Goal: Information Seeking & Learning: Check status

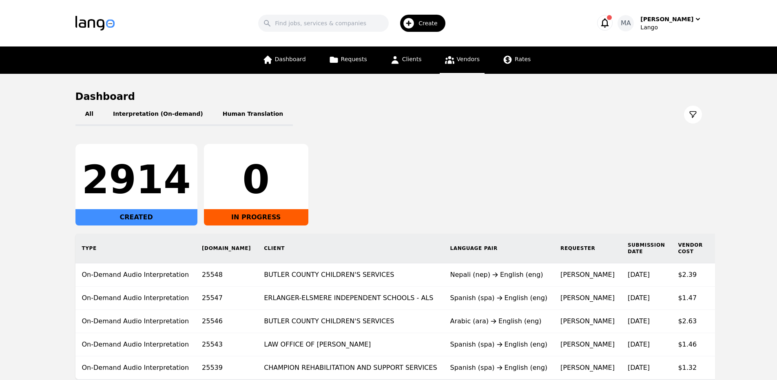
click at [469, 63] on link "Vendors" at bounding box center [462, 59] width 45 height 27
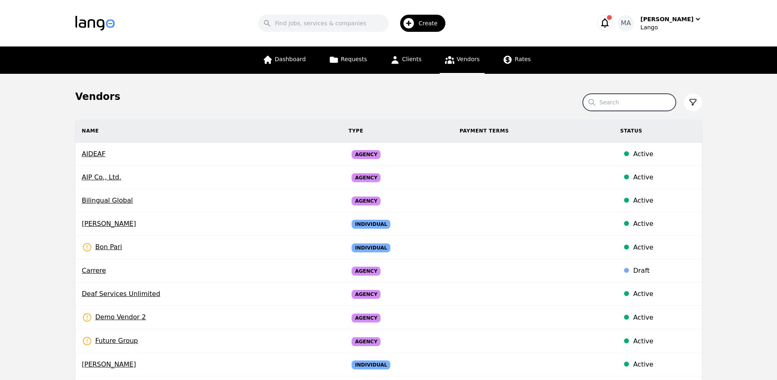
click at [620, 100] on input "Search" at bounding box center [629, 102] width 93 height 17
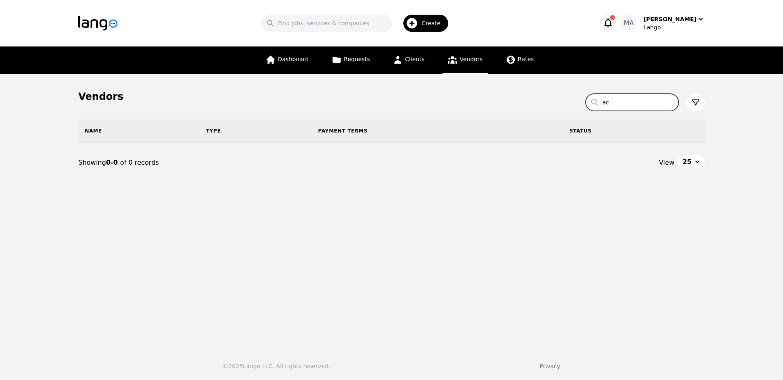
type input "a"
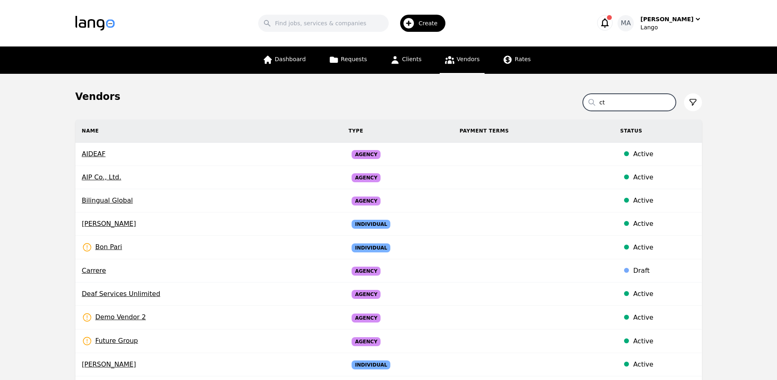
type input "c"
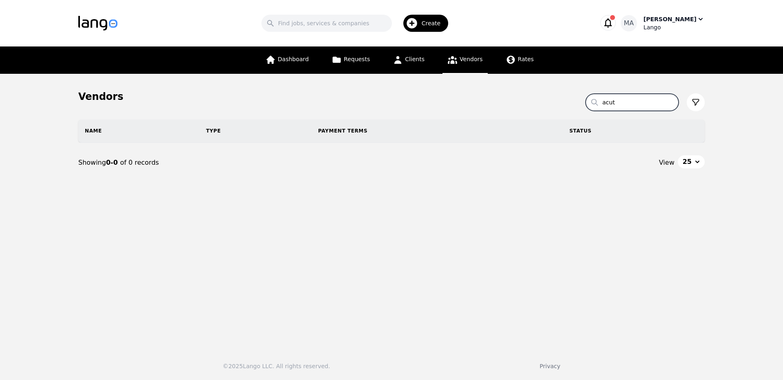
click at [679, 21] on div "[PERSON_NAME]" at bounding box center [670, 19] width 53 height 8
type input "acut"
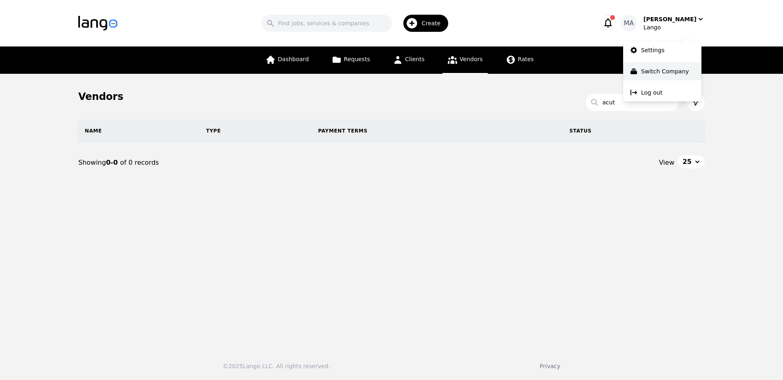
click at [673, 74] on p "Switch Company" at bounding box center [665, 71] width 48 height 8
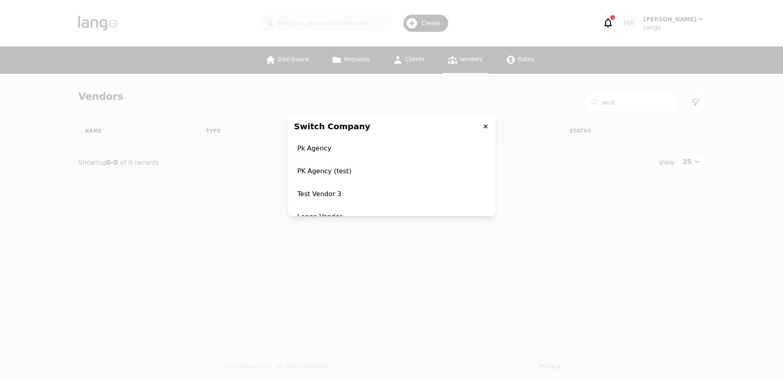
click at [585, 95] on div "Switch Company Pk Agency PK Agency (test) Test Vendor 3 Lango Vendor Lango" at bounding box center [391, 190] width 783 height 380
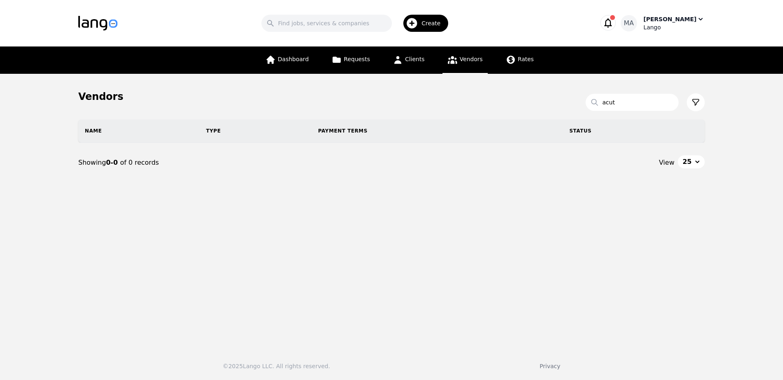
click at [701, 20] on icon "button" at bounding box center [701, 19] width 8 height 8
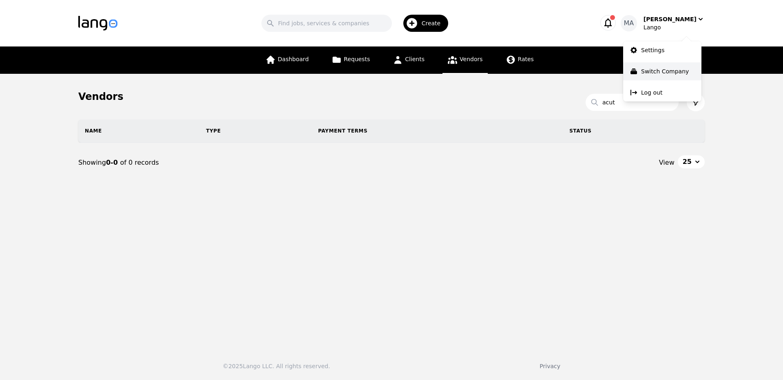
click at [668, 70] on p "Switch Company" at bounding box center [665, 71] width 48 height 8
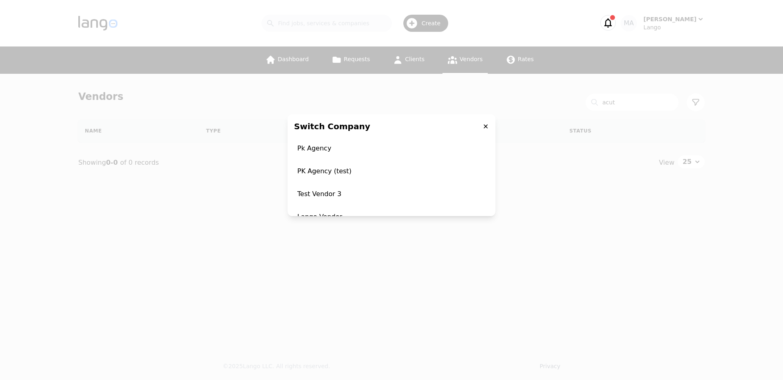
click at [484, 128] on icon at bounding box center [486, 126] width 4 height 4
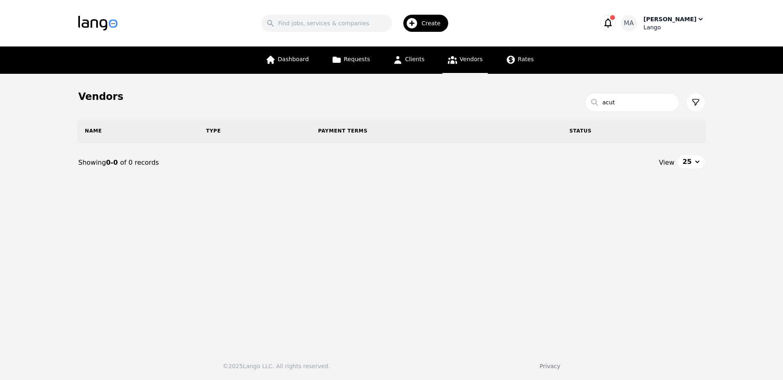
click at [683, 21] on div "[PERSON_NAME]" at bounding box center [670, 19] width 53 height 8
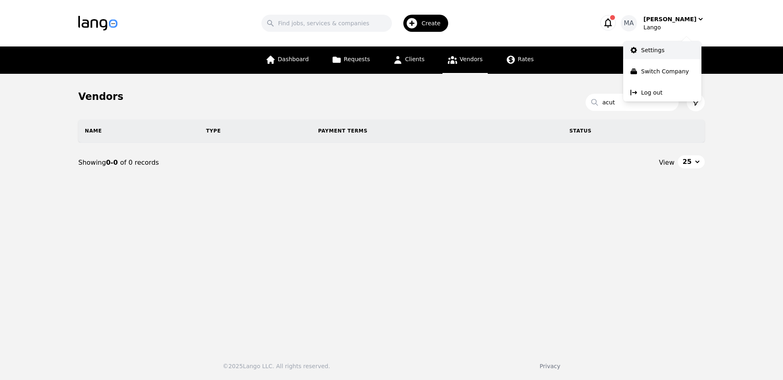
click at [661, 50] on p "Settings" at bounding box center [652, 50] width 23 height 8
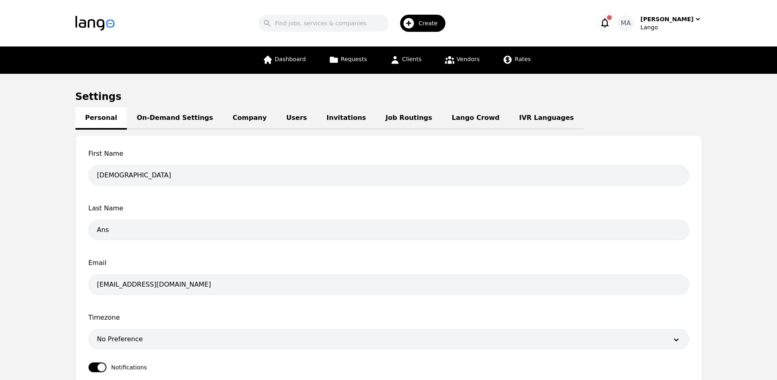
click at [277, 122] on link "Users" at bounding box center [297, 118] width 40 height 22
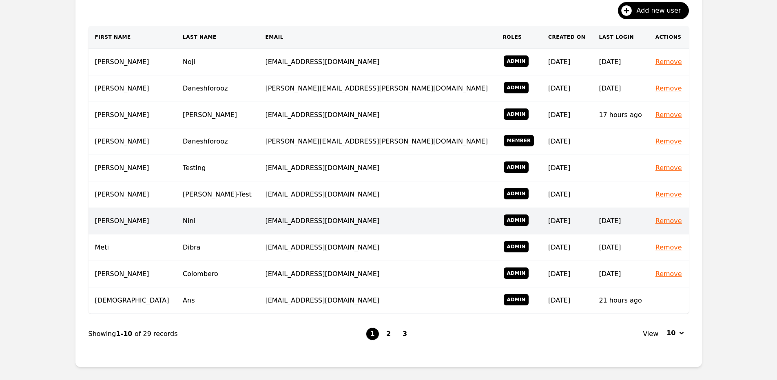
scroll to position [194, 0]
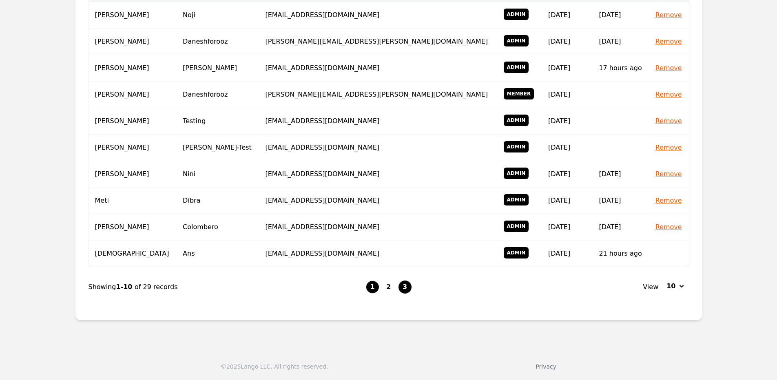
click at [404, 290] on button "3" at bounding box center [404, 287] width 13 height 13
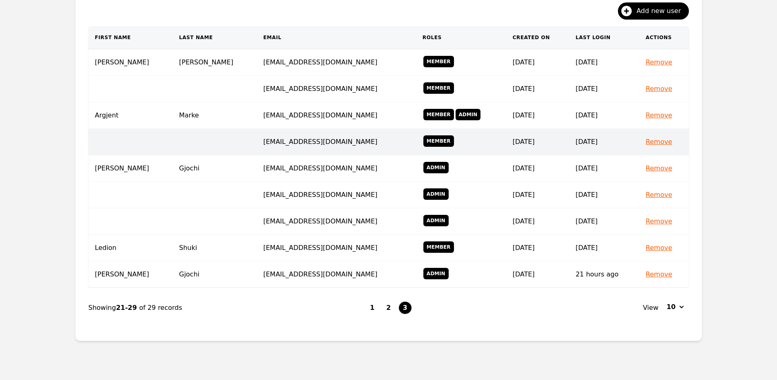
scroll to position [147, 0]
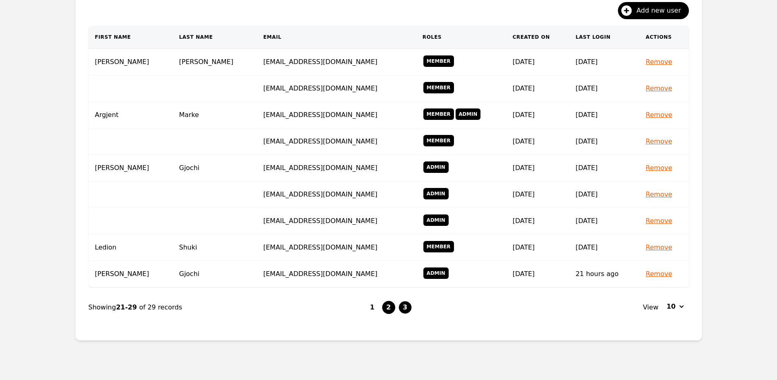
click at [390, 311] on button "2" at bounding box center [388, 307] width 13 height 13
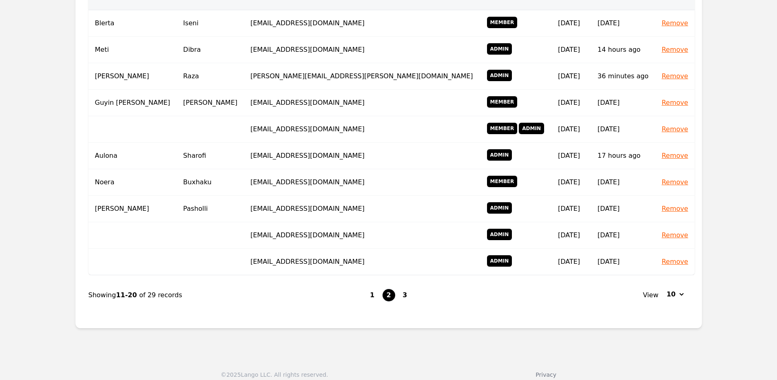
scroll to position [194, 0]
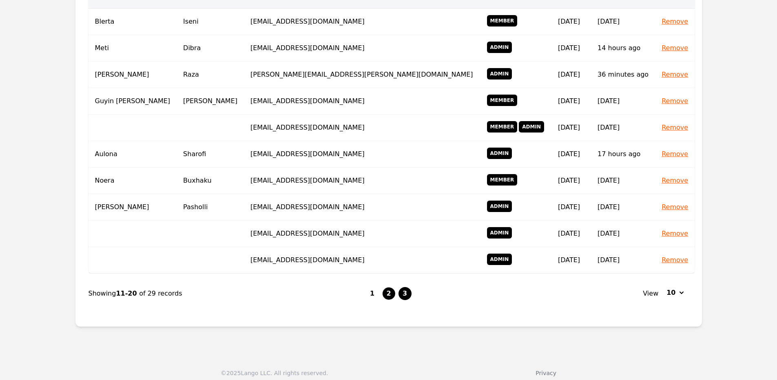
click at [406, 290] on button "3" at bounding box center [404, 293] width 13 height 13
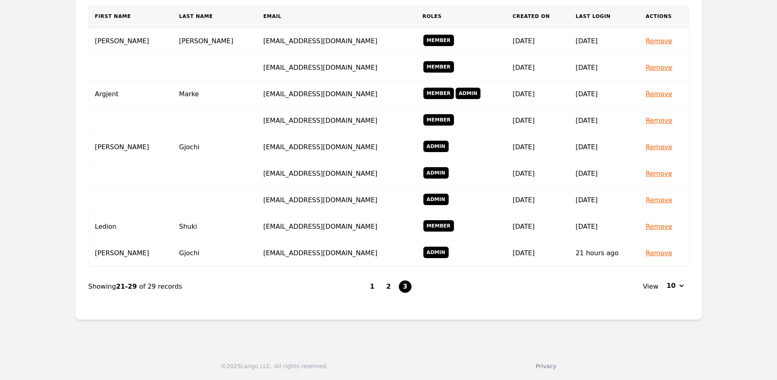
scroll to position [167, 0]
click at [391, 291] on button "2" at bounding box center [388, 287] width 13 height 13
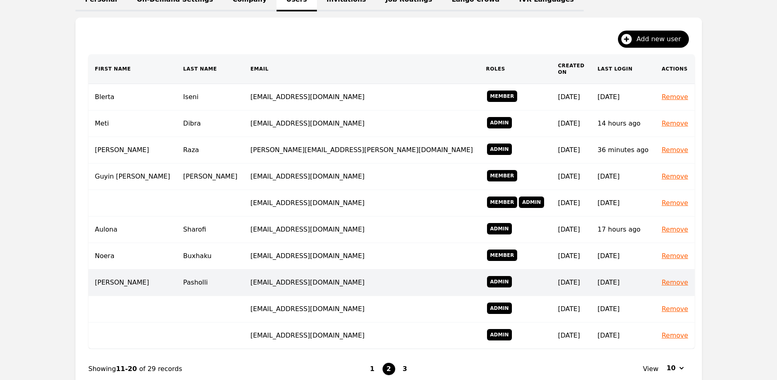
scroll to position [167, 0]
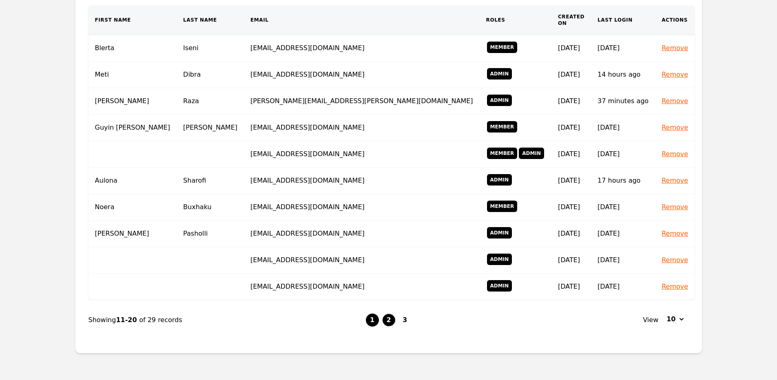
click at [376, 317] on button "1" at bounding box center [372, 320] width 13 height 13
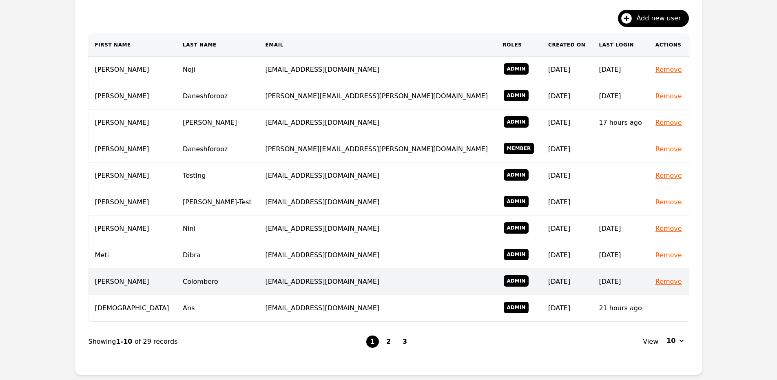
scroll to position [118, 0]
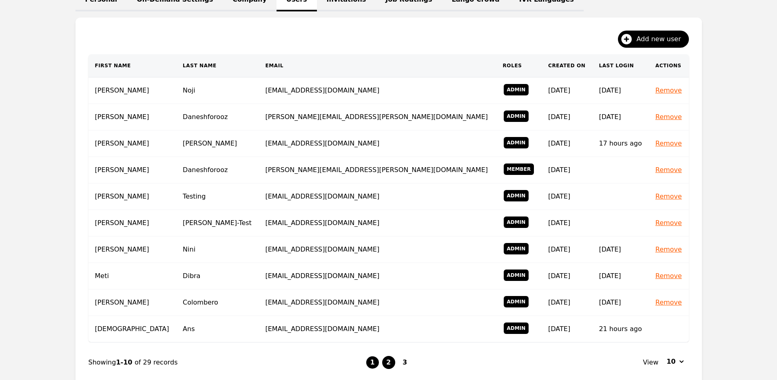
click at [393, 363] on button "2" at bounding box center [388, 362] width 13 height 13
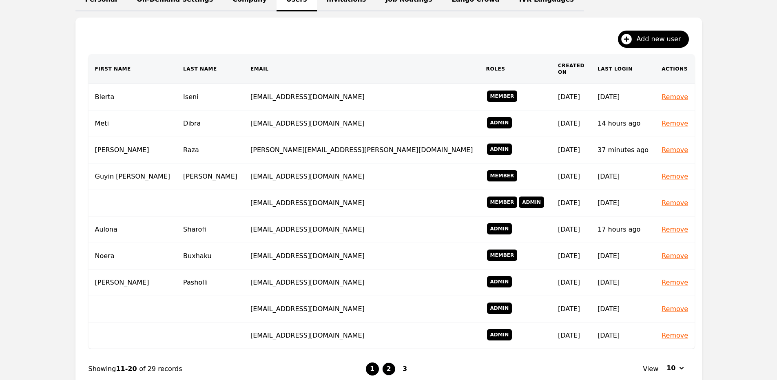
click at [369, 363] on button "1" at bounding box center [372, 369] width 13 height 13
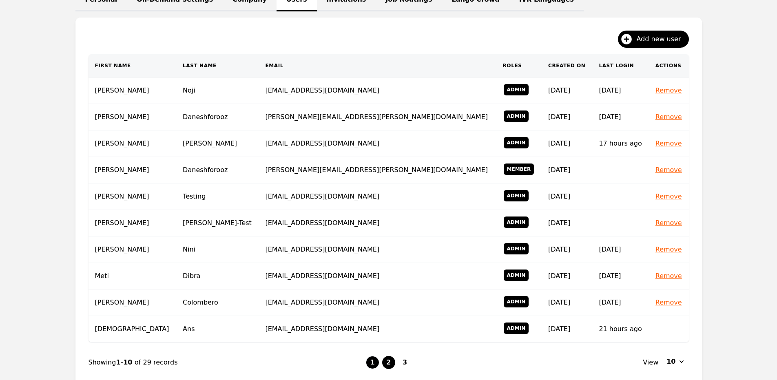
click at [389, 361] on button "2" at bounding box center [388, 362] width 13 height 13
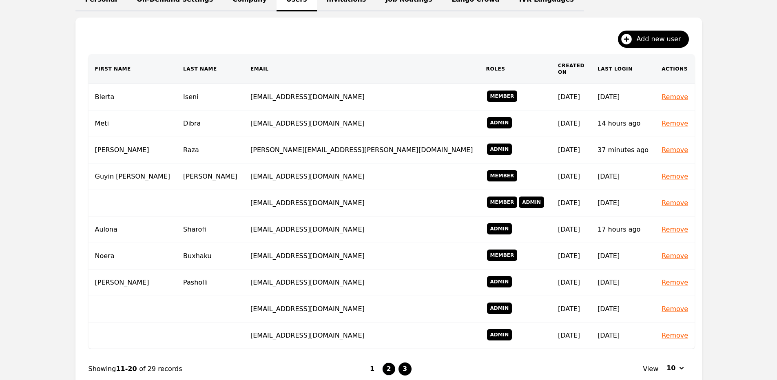
click at [404, 363] on button "3" at bounding box center [404, 369] width 13 height 13
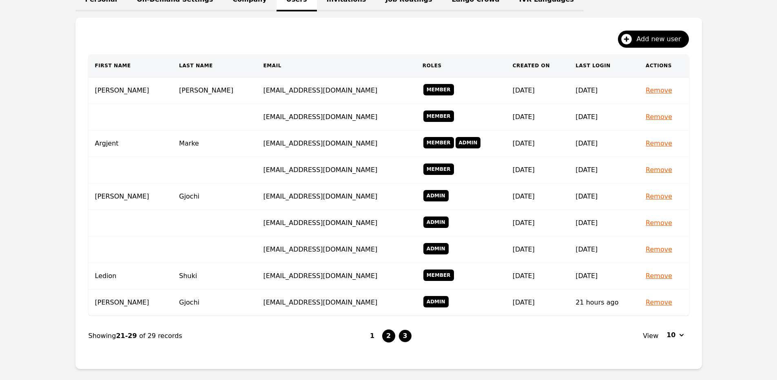
click at [392, 334] on button "2" at bounding box center [388, 336] width 13 height 13
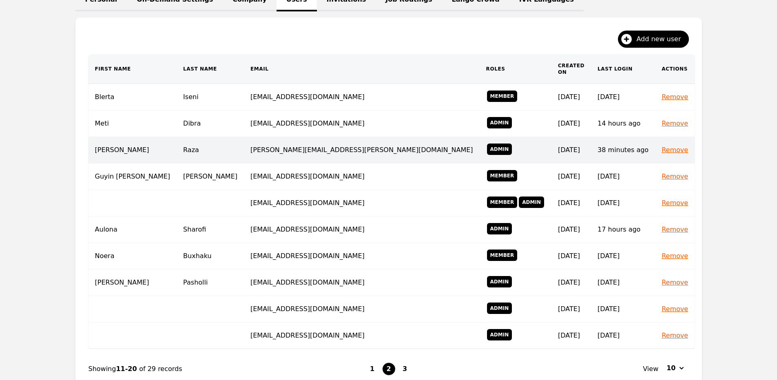
click at [210, 143] on td "Raza" at bounding box center [210, 150] width 67 height 27
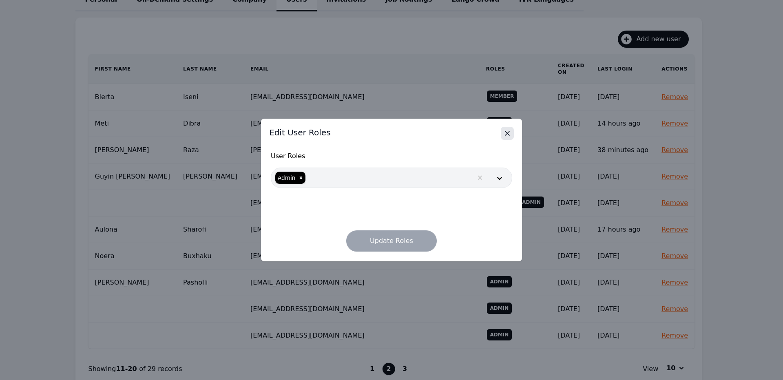
click at [506, 137] on icon "Close" at bounding box center [507, 133] width 8 height 8
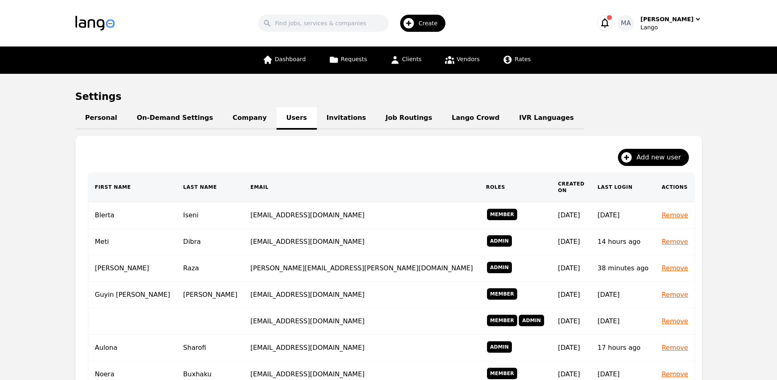
click at [328, 124] on link "Invitations" at bounding box center [346, 118] width 59 height 22
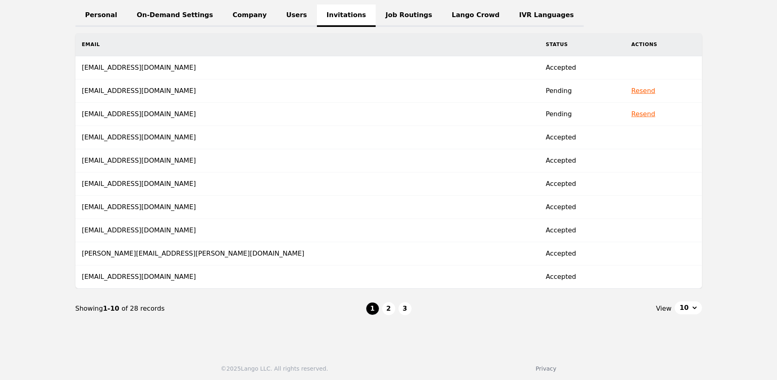
scroll to position [105, 0]
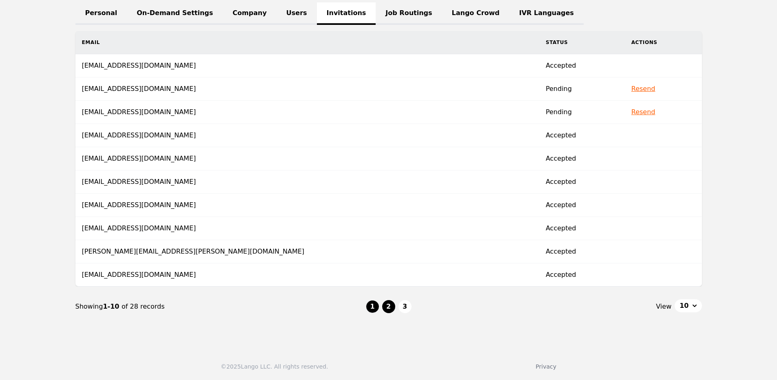
click at [392, 307] on button "2" at bounding box center [388, 306] width 13 height 13
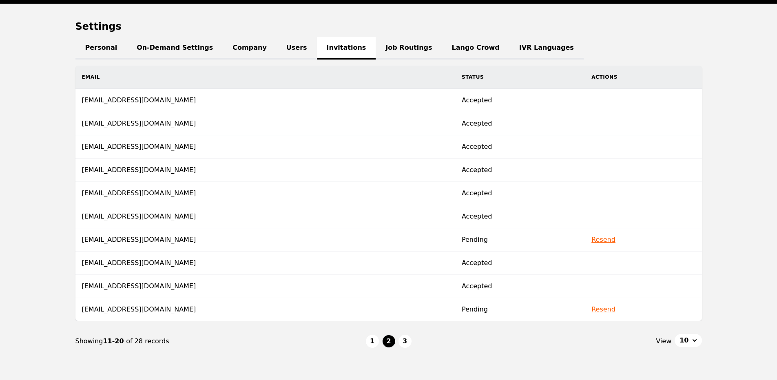
scroll to position [98, 0]
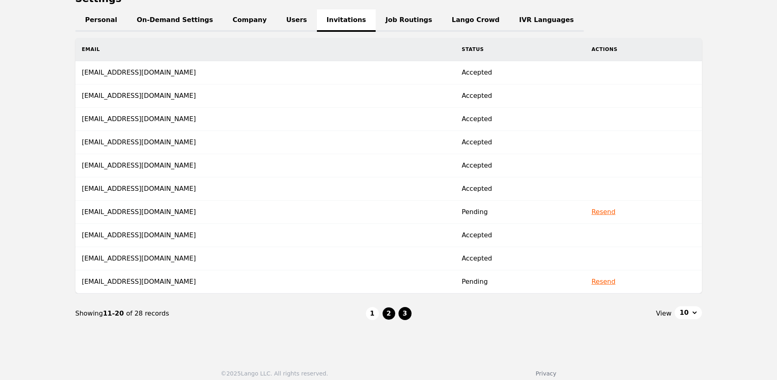
click at [406, 314] on button "3" at bounding box center [404, 313] width 13 height 13
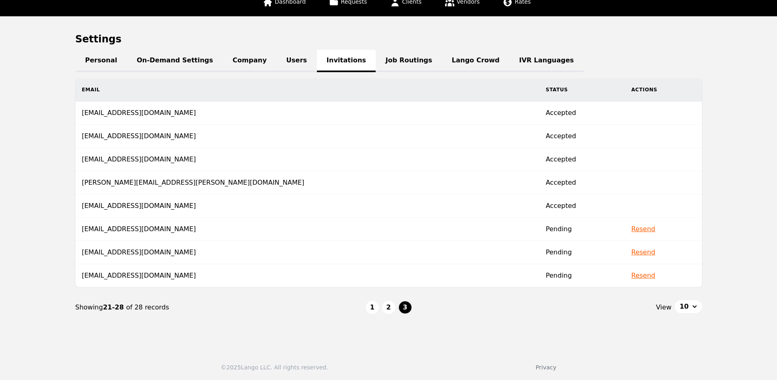
scroll to position [58, 0]
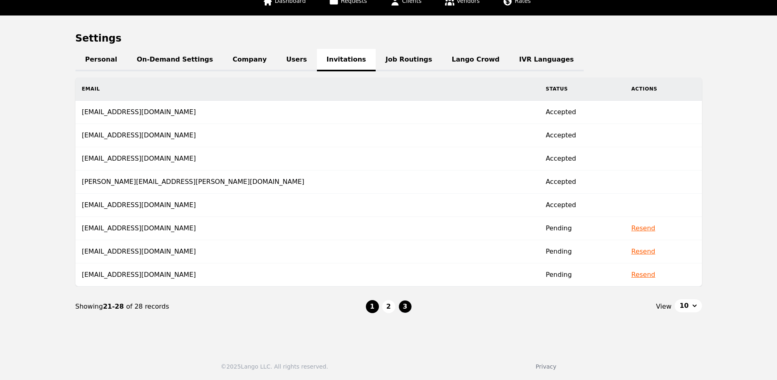
click at [368, 304] on button "1" at bounding box center [372, 306] width 13 height 13
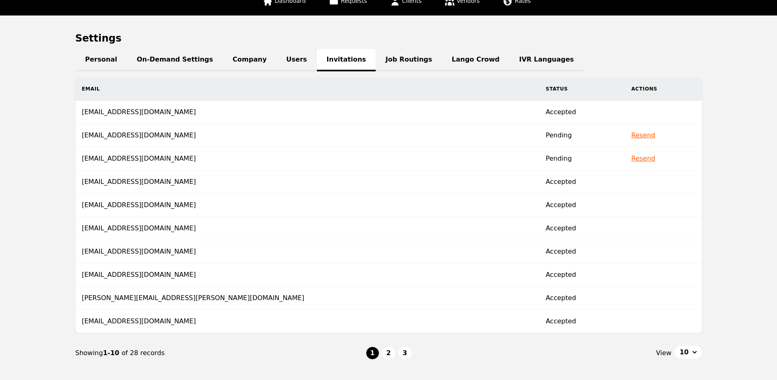
scroll to position [105, 0]
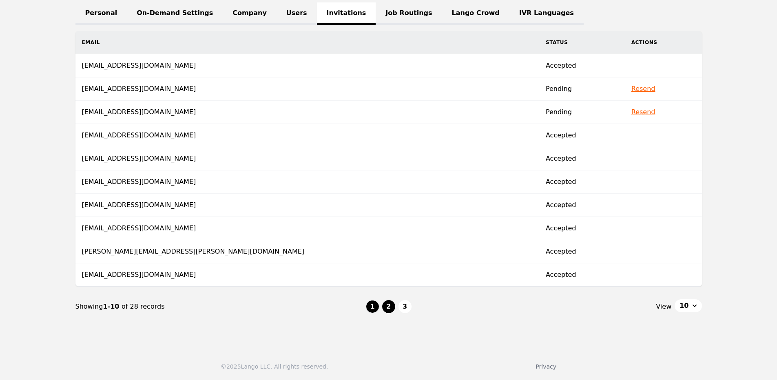
click at [387, 308] on button "2" at bounding box center [388, 306] width 13 height 13
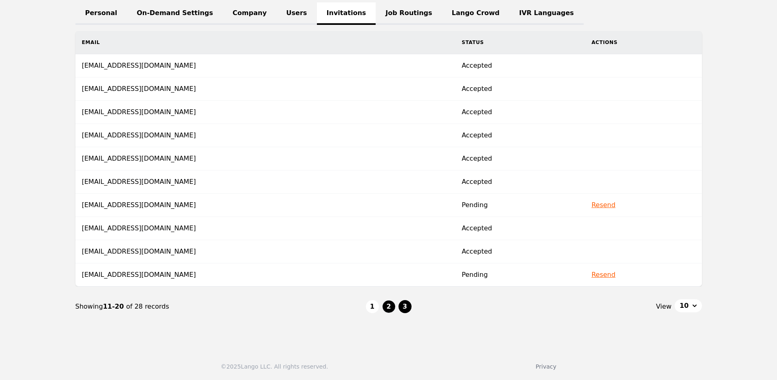
click at [403, 304] on button "3" at bounding box center [404, 306] width 13 height 13
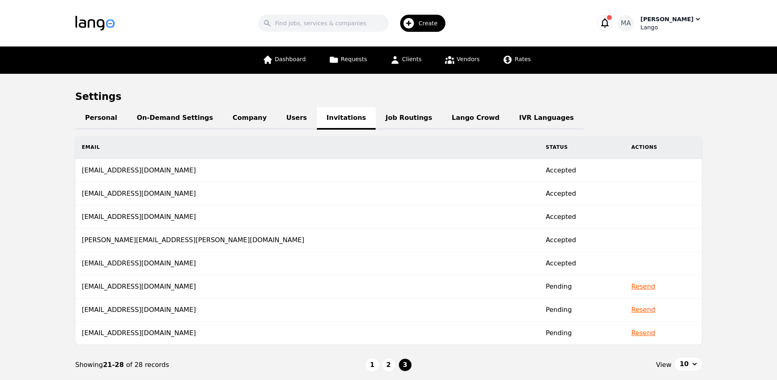
click at [661, 19] on div "[PERSON_NAME]" at bounding box center [666, 19] width 53 height 8
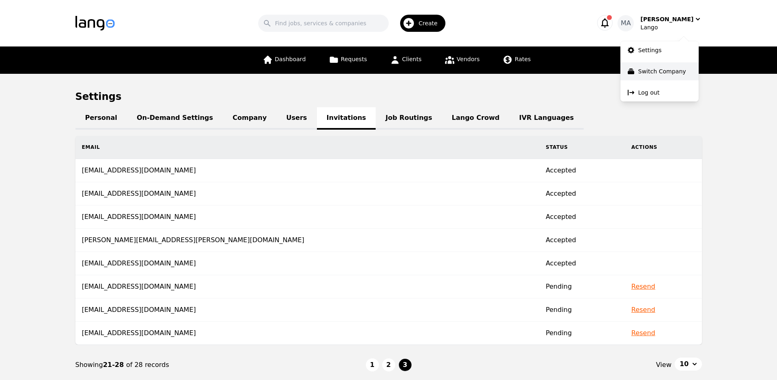
click at [640, 73] on p "Switch Company" at bounding box center [662, 71] width 48 height 8
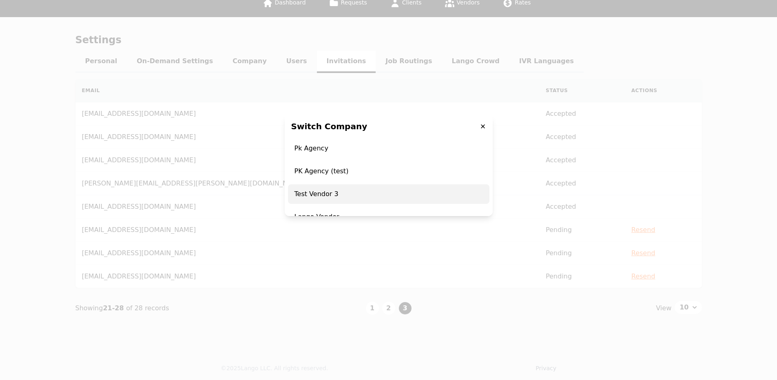
scroll to position [58, 0]
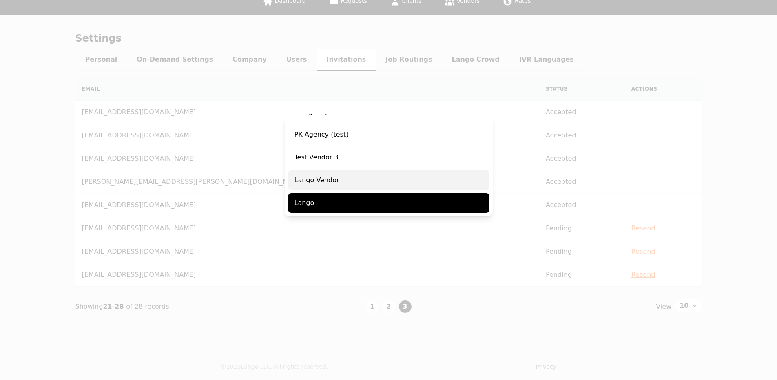
click at [348, 189] on span "Lango Vendor" at bounding box center [388, 180] width 201 height 20
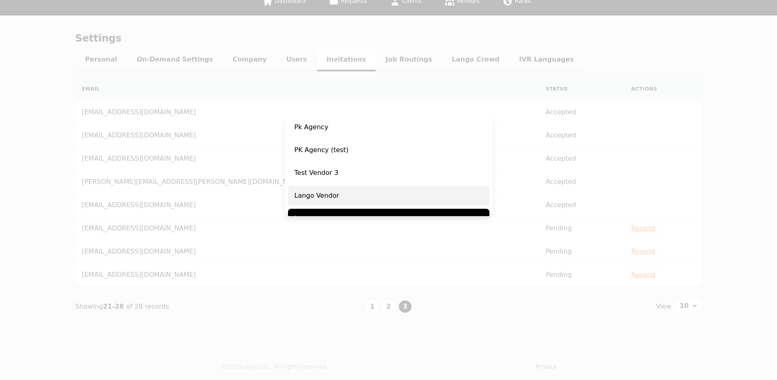
scroll to position [52, 0]
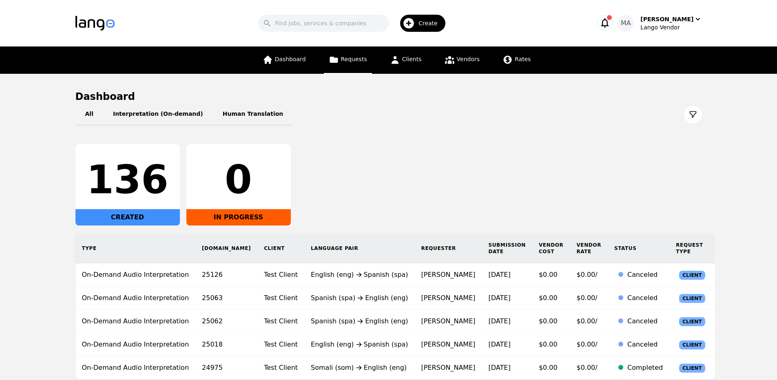
click at [348, 64] on link "Requests" at bounding box center [348, 59] width 48 height 27
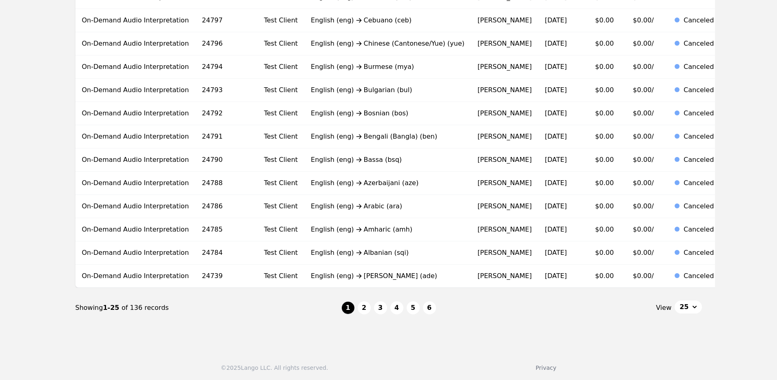
scroll to position [460, 0]
click at [360, 310] on button "2" at bounding box center [364, 306] width 13 height 13
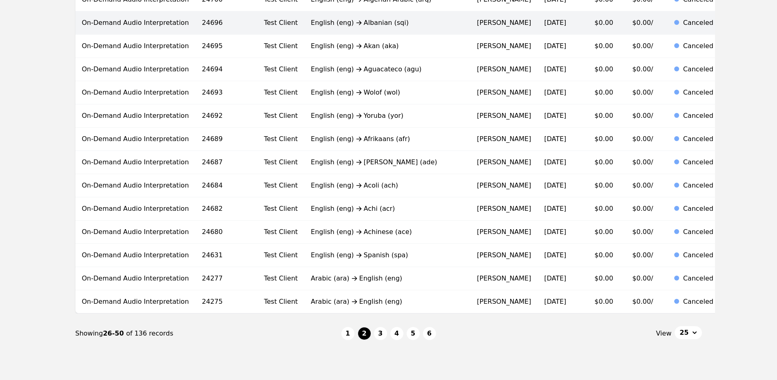
scroll to position [440, 0]
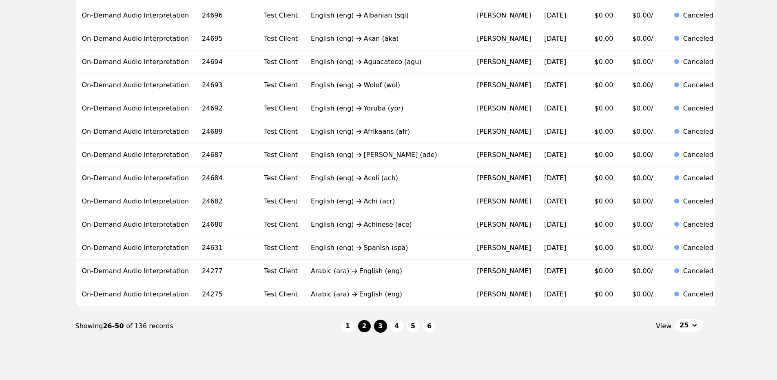
click at [379, 330] on button "3" at bounding box center [380, 326] width 13 height 13
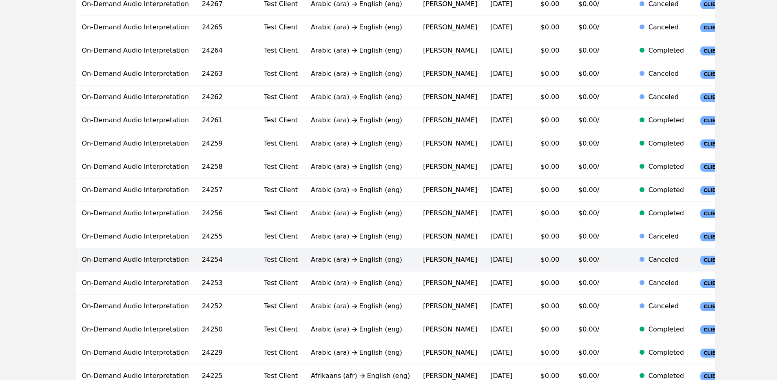
scroll to position [196, 0]
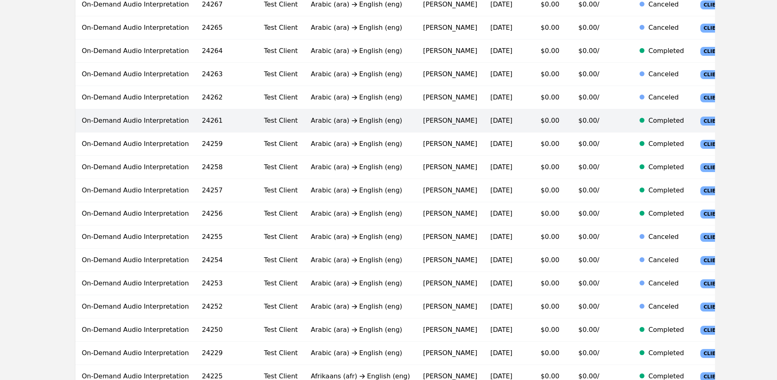
click at [416, 123] on td "[PERSON_NAME]" at bounding box center [449, 120] width 67 height 23
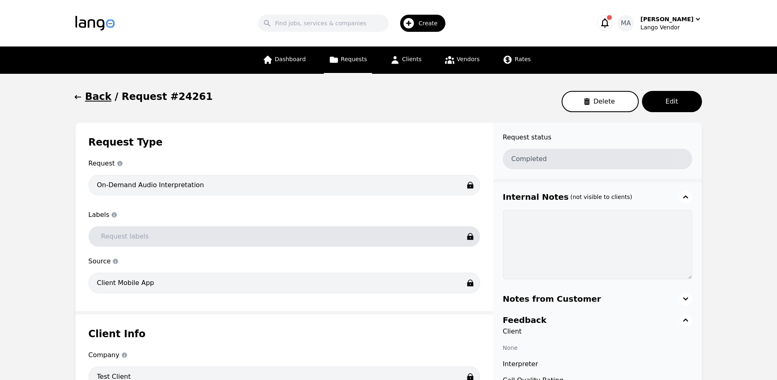
click at [79, 95] on icon "button" at bounding box center [78, 97] width 8 height 8
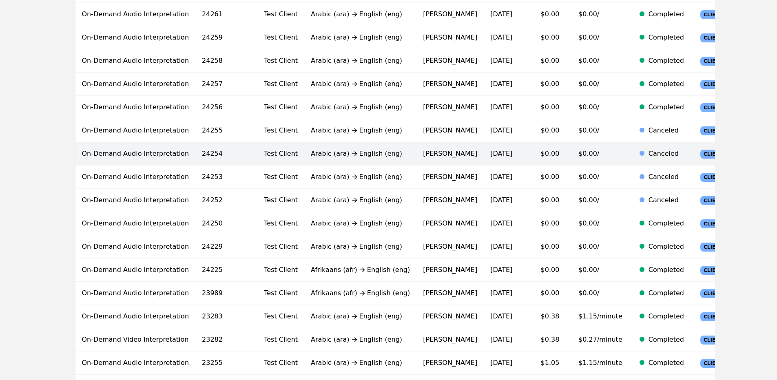
scroll to position [440, 0]
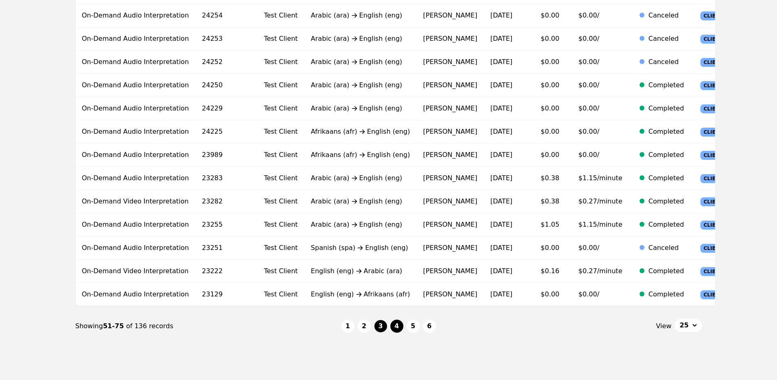
click at [393, 320] on button "4" at bounding box center [396, 326] width 13 height 13
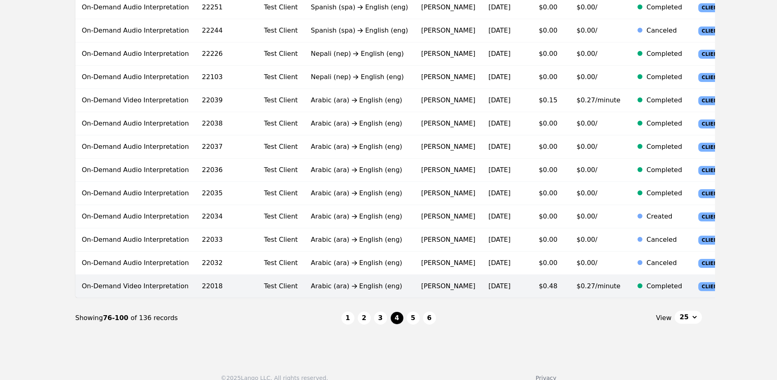
scroll to position [454, 0]
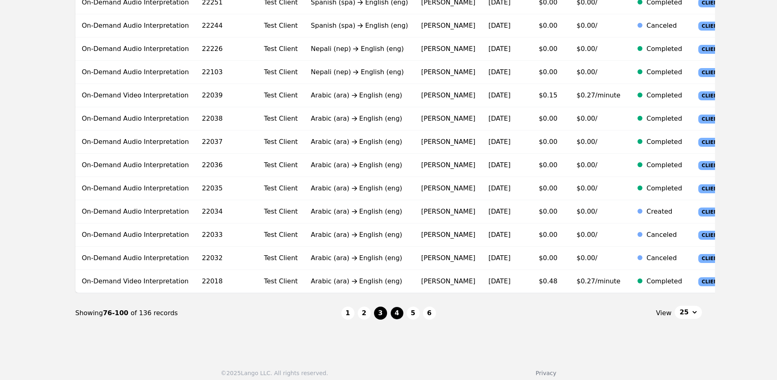
click at [380, 308] on button "3" at bounding box center [380, 313] width 13 height 13
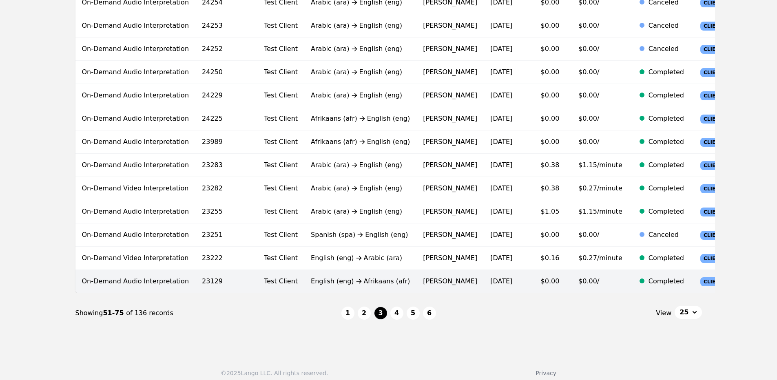
click at [416, 283] on td "[PERSON_NAME]" at bounding box center [449, 281] width 67 height 23
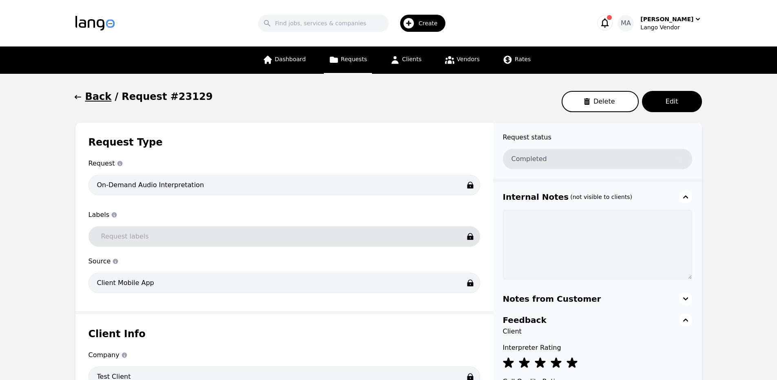
click at [94, 99] on h1 "Back" at bounding box center [98, 96] width 27 height 13
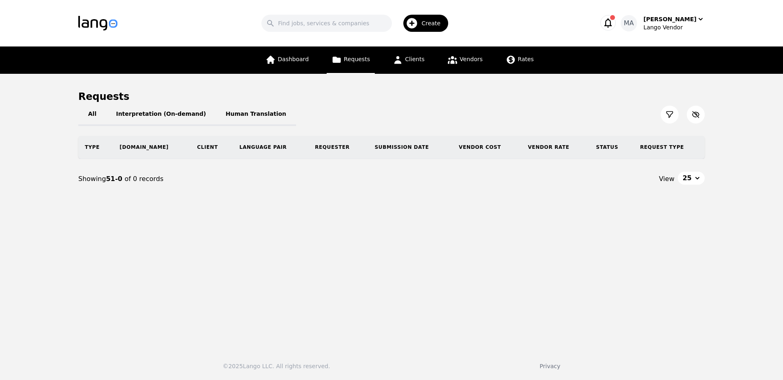
click at [159, 124] on button "Interpretation (On-demand)" at bounding box center [161, 114] width 110 height 23
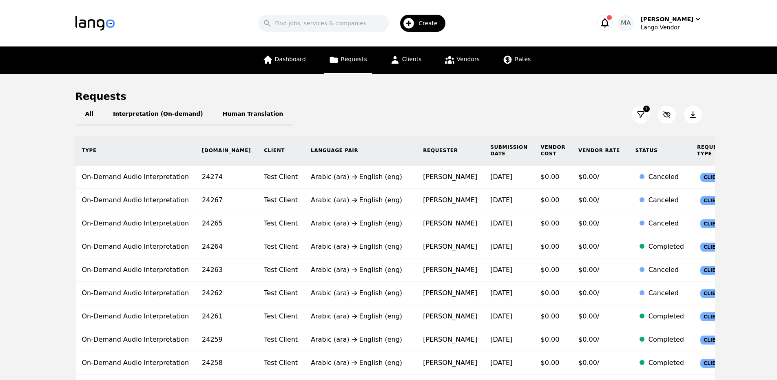
click at [609, 21] on icon "button" at bounding box center [605, 22] width 8 height 9
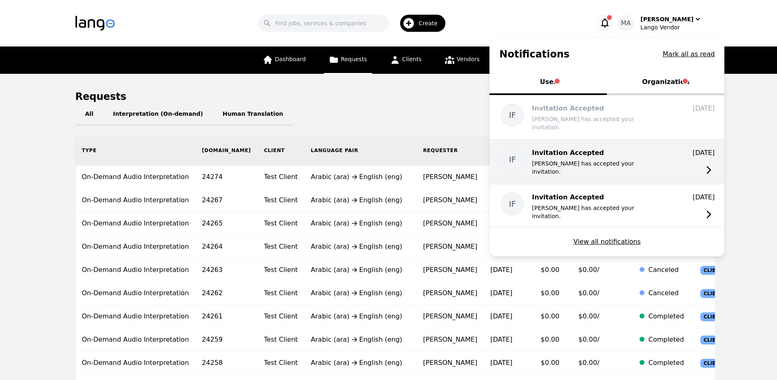
scroll to position [81, 0]
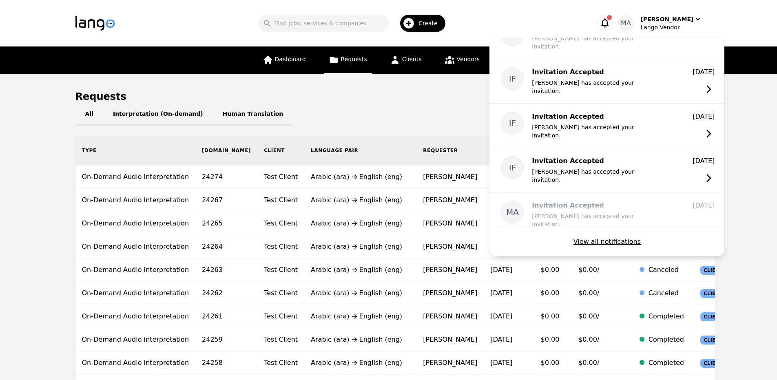
click at [389, 121] on div "All Interpretation (On-demand) Human Translation 1" at bounding box center [388, 114] width 626 height 23
